Goal: Book appointment/travel/reservation

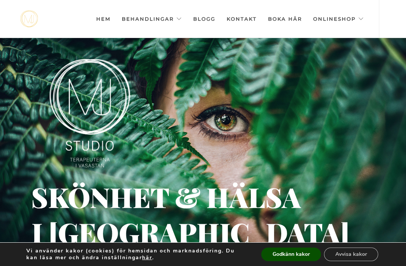
click at [298, 252] on button "Godkänn kakor" at bounding box center [291, 254] width 60 height 14
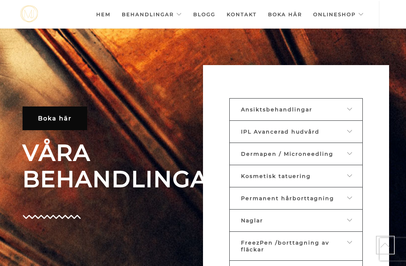
scroll to position [241, 0]
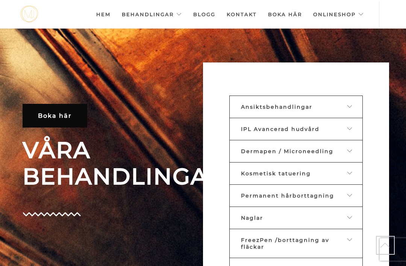
click at [350, 109] on icon at bounding box center [350, 106] width 6 height 5
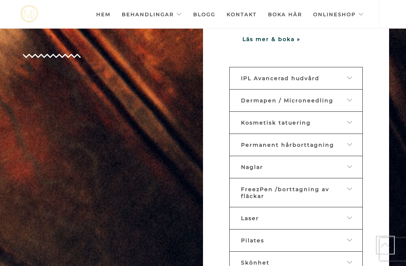
click at [353, 112] on link "Dermapen / Microneedling" at bounding box center [295, 100] width 133 height 23
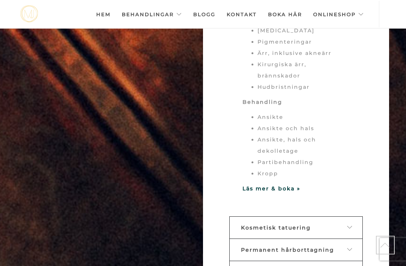
scroll to position [486, 0]
click at [287, 191] on strong "Läs mer & boka »" at bounding box center [271, 188] width 58 height 7
click at [58, 148] on div "Boka här VÅRA BEHANDLINGAR Ansiktsbehandlingar Klassisk ansiktbehandling Anti a…" at bounding box center [203, 159] width 372 height 684
click at [183, 157] on div "Boka här VÅRA BEHANDLINGAR Ansiktsbehandlingar Klassisk ansiktbehandling Anti a…" at bounding box center [203, 159] width 372 height 684
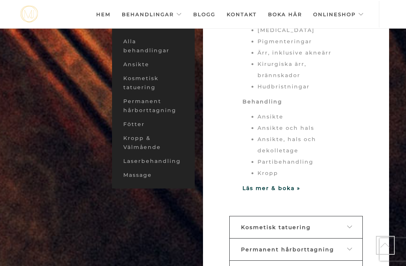
click at [108, 9] on link "Hem" at bounding box center [103, 14] width 14 height 26
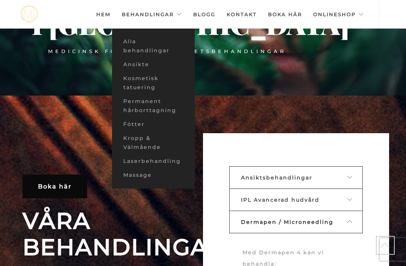
scroll to position [12, 0]
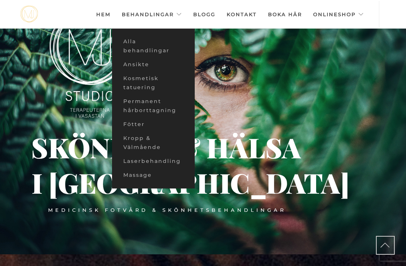
click at [105, 21] on link "Hem" at bounding box center [103, 14] width 14 height 26
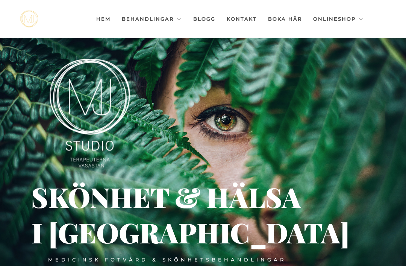
click at [103, 23] on link "Hem" at bounding box center [103, 19] width 14 height 38
click at [105, 19] on link "Hem" at bounding box center [103, 19] width 14 height 38
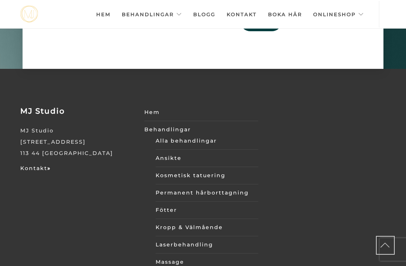
scroll to position [2691, 0]
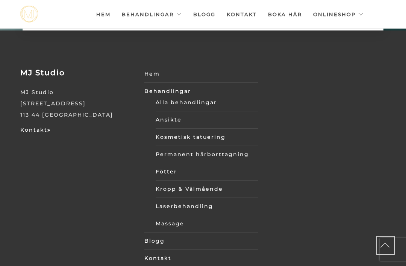
click at [212, 97] on link "Alla behandlingar" at bounding box center [207, 102] width 103 height 11
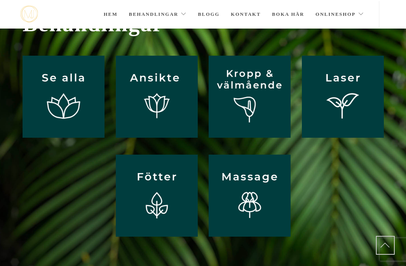
scroll to position [45, 0]
click at [62, 109] on img at bounding box center [64, 97] width 82 height 82
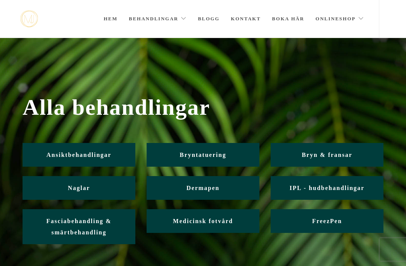
click at [56, 158] on link "Ansiktbehandlingar" at bounding box center [79, 155] width 113 height 24
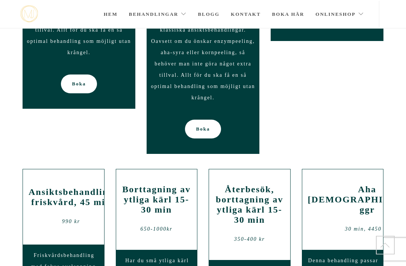
scroll to position [861, 0]
